Goal: Find specific page/section

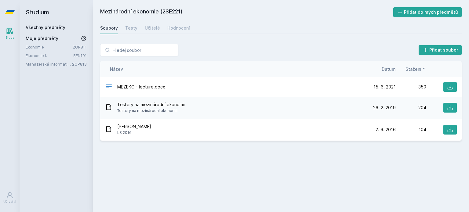
click at [48, 26] on link "Všechny předměty" at bounding box center [46, 27] width 40 height 5
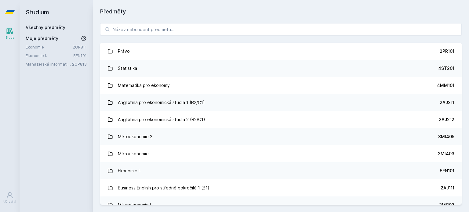
click at [39, 46] on link "Ekonomie" at bounding box center [49, 47] width 47 height 6
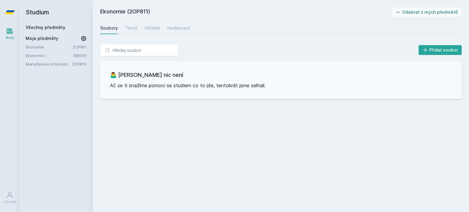
click at [48, 64] on link "Manažerská informatika 1" at bounding box center [49, 64] width 46 height 6
click at [113, 55] on input "search" at bounding box center [139, 50] width 78 height 12
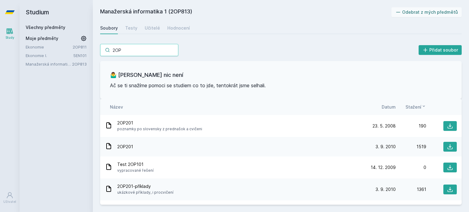
type input "2OP"
click at [38, 25] on link "Všechny předměty" at bounding box center [46, 27] width 40 height 5
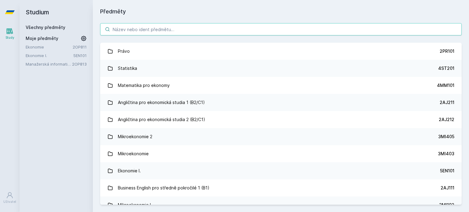
click at [168, 27] on input "search" at bounding box center [280, 29] width 361 height 12
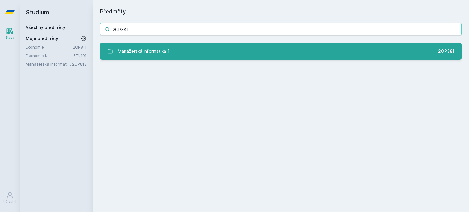
type input "2OP381"
click at [170, 46] on link "Manažerská informatika 1 2OP381" at bounding box center [280, 51] width 361 height 17
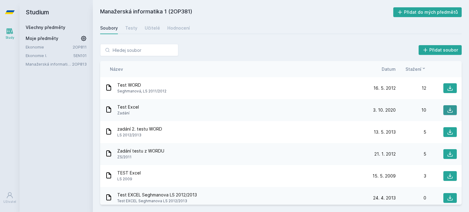
click at [453, 114] on button at bounding box center [449, 110] width 13 height 10
click at [131, 31] on link "Testy" at bounding box center [131, 28] width 12 height 12
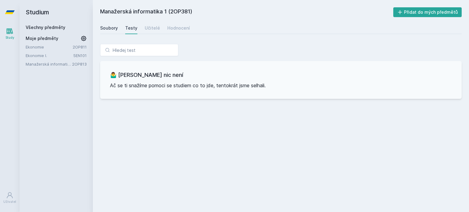
click at [104, 29] on div "Soubory" at bounding box center [109, 28] width 18 height 6
